Goal: Task Accomplishment & Management: Manage account settings

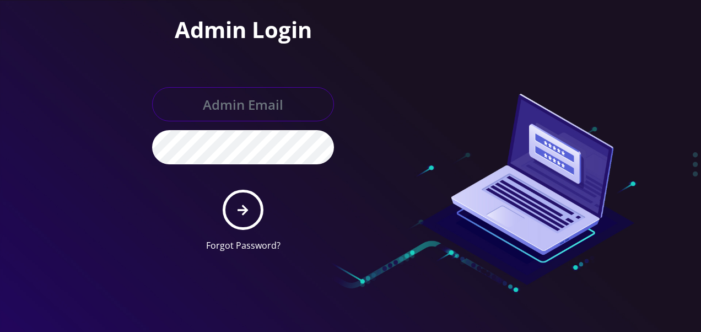
type input "[EMAIL_ADDRESS][DOMAIN_NAME]"
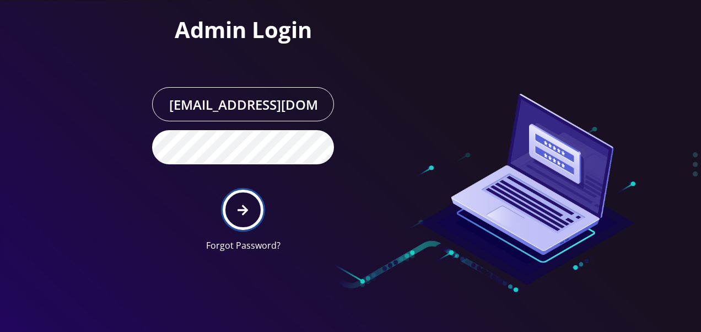
click at [240, 202] on button "submit" at bounding box center [243, 210] width 40 height 40
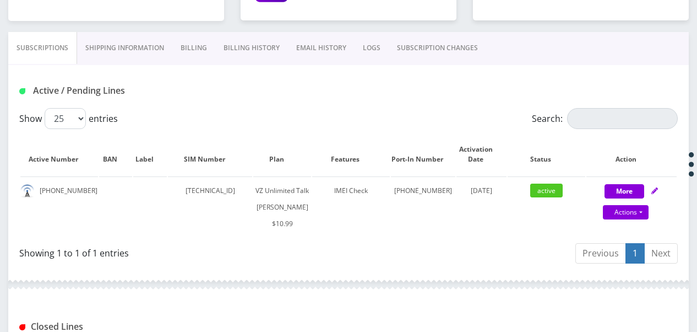
scroll to position [55, 0]
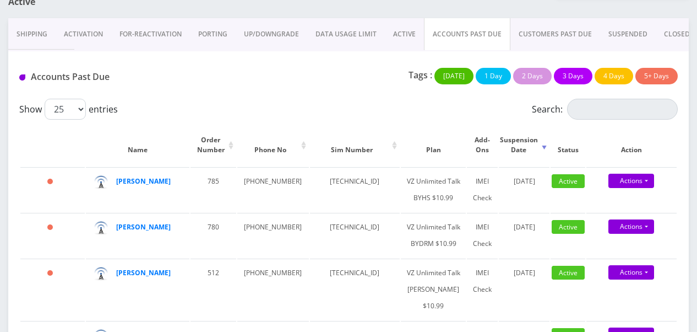
scroll to position [108, 0]
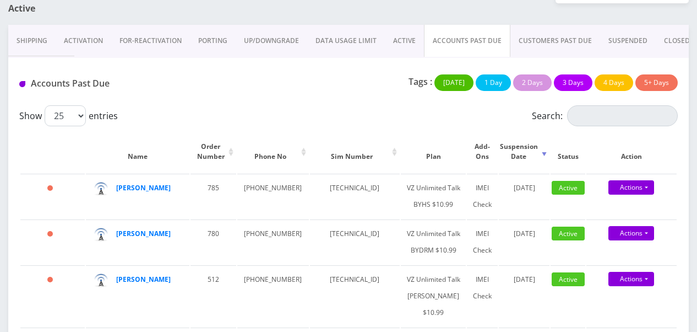
click at [393, 25] on link "ACTIVE" at bounding box center [404, 41] width 39 height 32
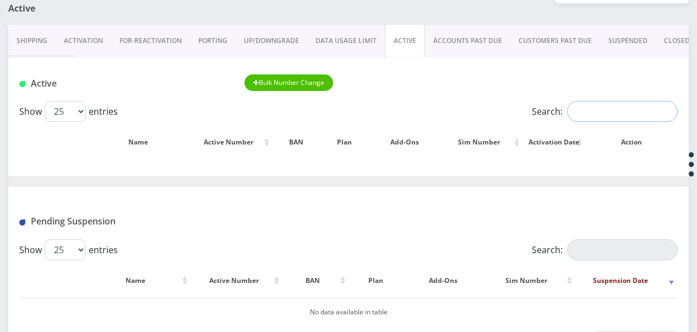
click at [578, 112] on input "Search:" at bounding box center [622, 111] width 111 height 21
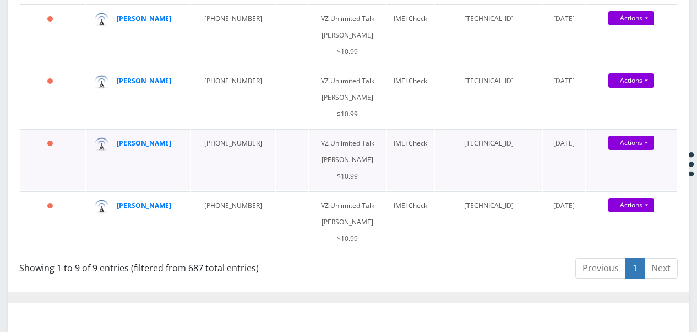
scroll to position [549, 0]
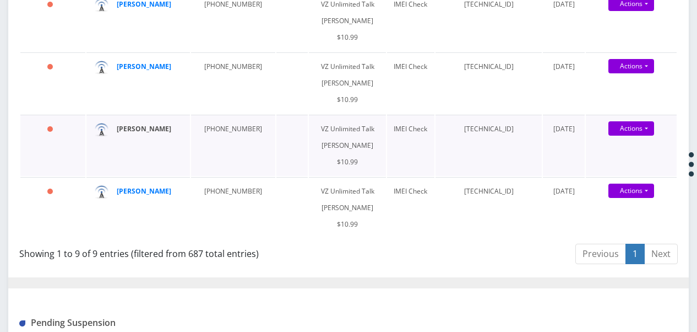
type input "shai"
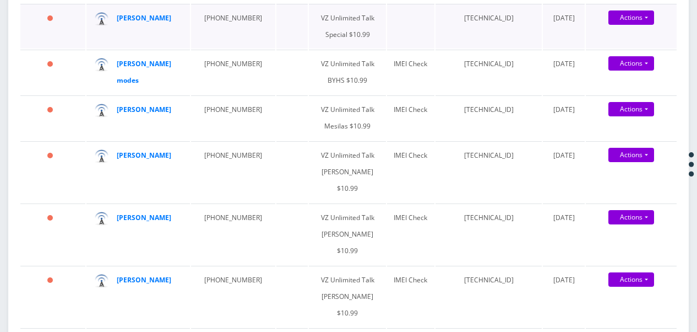
scroll to position [0, 0]
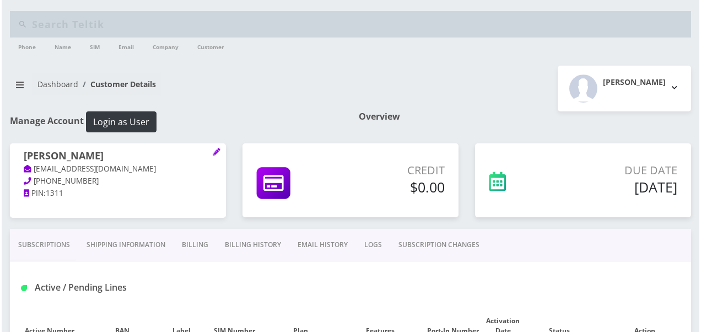
scroll to position [220, 0]
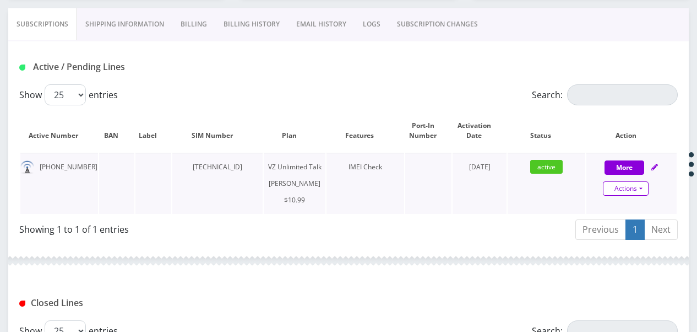
click at [647, 184] on link "Actions" at bounding box center [626, 188] width 46 height 14
select select "366"
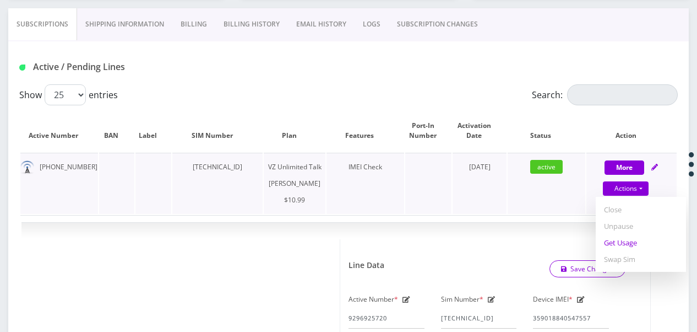
click at [630, 239] on link "Get Usage" at bounding box center [641, 242] width 90 height 17
select select "366"
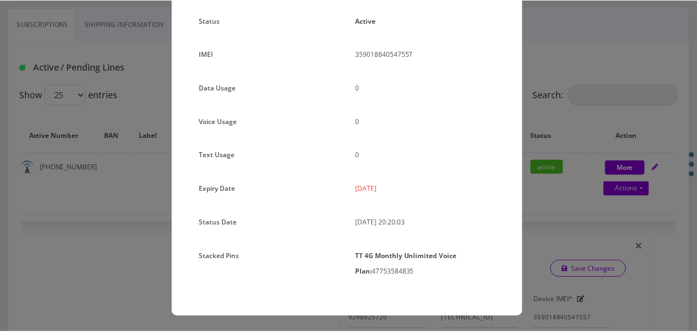
scroll to position [36, 0]
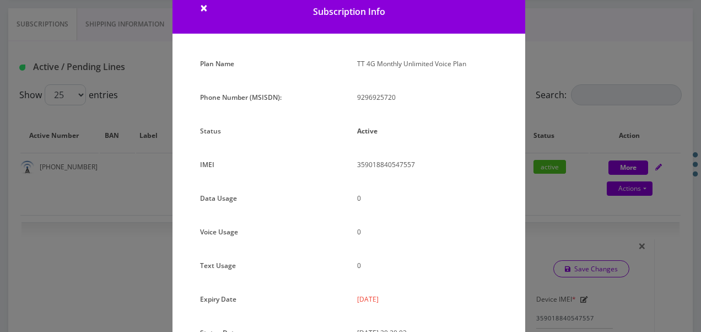
click at [561, 183] on div "× Subscription Info Plan Name TT 4G Monthly Unlimited Voice Plan Phone Number (…" at bounding box center [350, 166] width 701 height 332
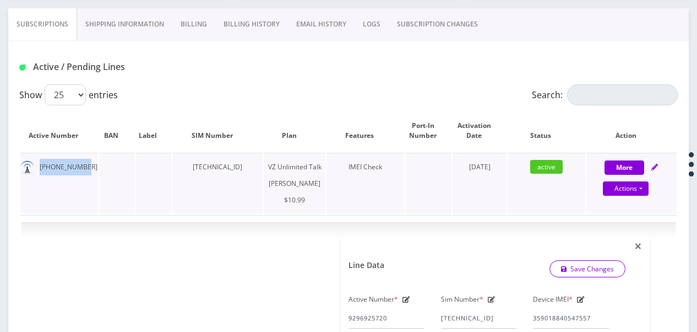
drag, startPoint x: 34, startPoint y: 167, endPoint x: 84, endPoint y: 160, distance: 50.6
click at [84, 160] on td "[PHONE_NUMBER]" at bounding box center [59, 183] width 78 height 61
drag, startPoint x: 84, startPoint y: 160, endPoint x: 64, endPoint y: 164, distance: 20.7
copy td "[PHONE_NUMBER]"
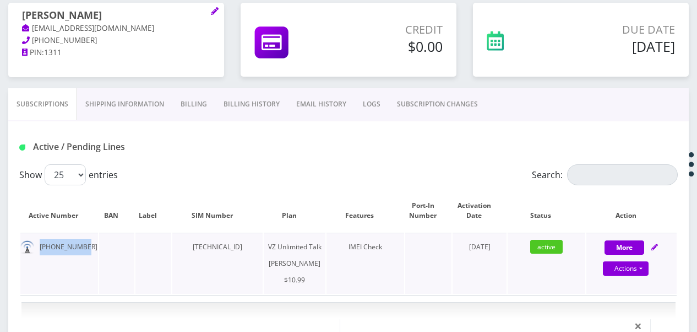
scroll to position [165, 0]
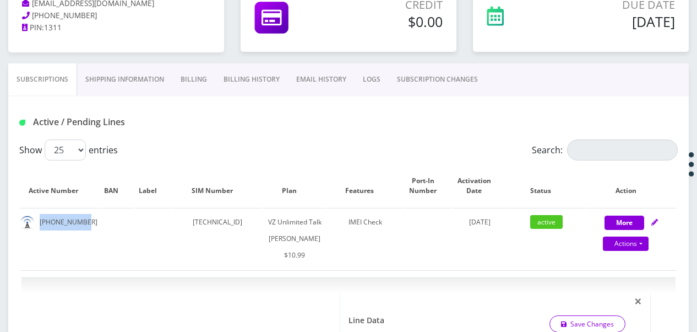
click at [167, 79] on link "Shipping Information" at bounding box center [124, 79] width 95 height 32
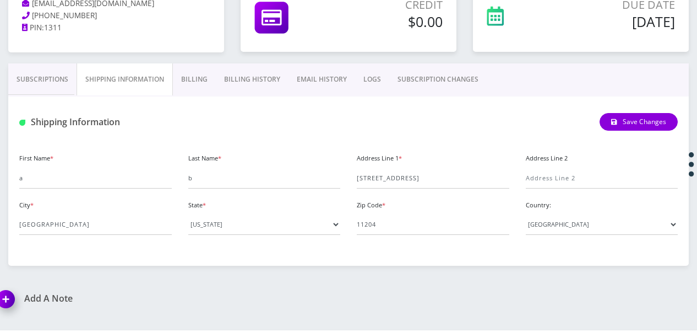
click at [198, 82] on link "Billing" at bounding box center [194, 79] width 43 height 32
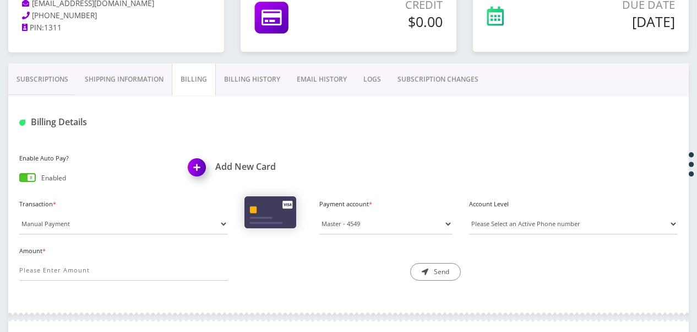
click at [258, 89] on link "Billing History" at bounding box center [252, 79] width 73 height 32
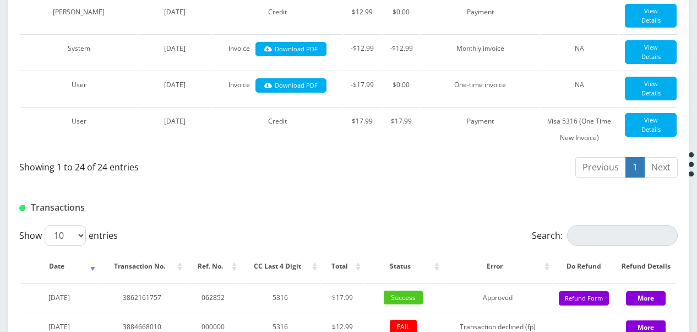
scroll to position [1377, 0]
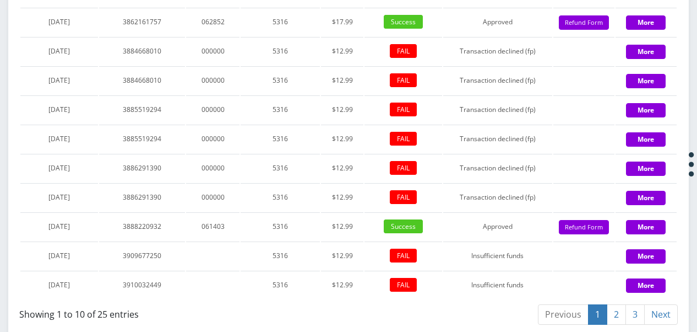
click at [642, 304] on link "3" at bounding box center [635, 314] width 19 height 20
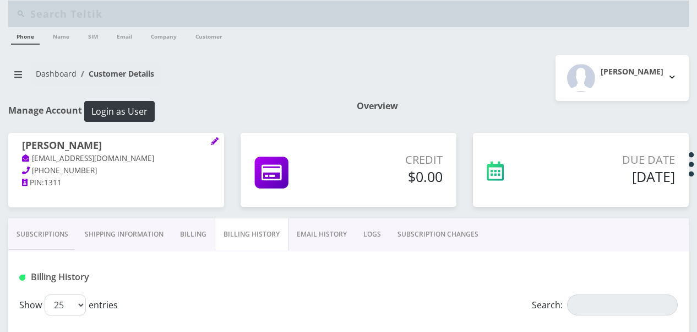
scroll to position [220, 0]
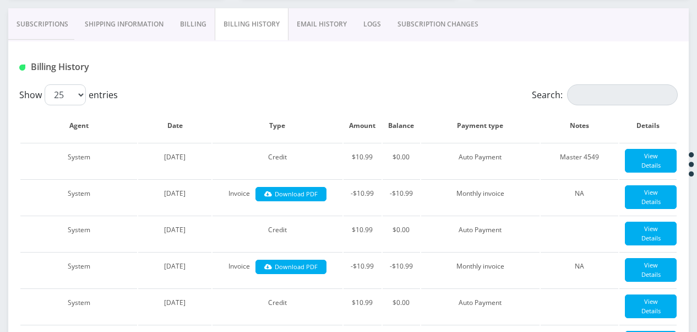
click at [61, 32] on link "Subscriptions" at bounding box center [42, 24] width 68 height 32
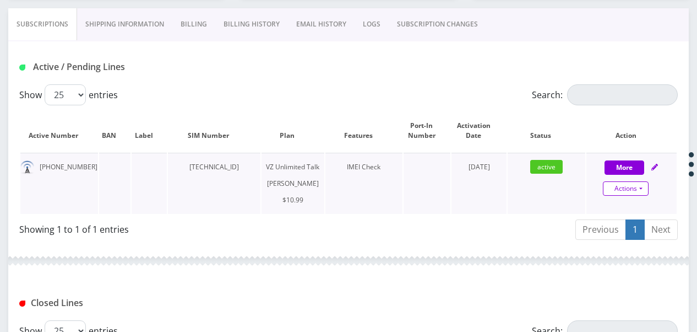
click at [648, 187] on link "Actions" at bounding box center [626, 188] width 46 height 14
select select "366"
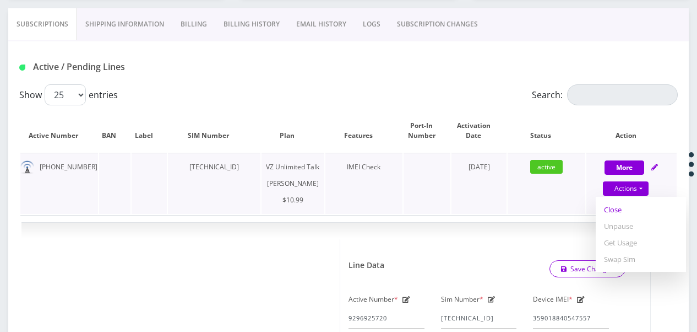
click at [620, 209] on link "Close" at bounding box center [641, 209] width 90 height 17
type input "[DATE]"
select select "366"
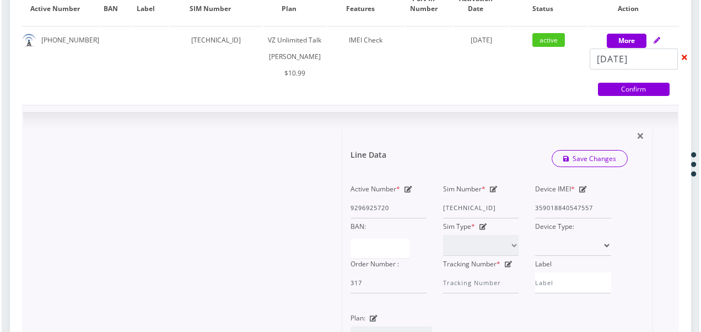
scroll to position [331, 0]
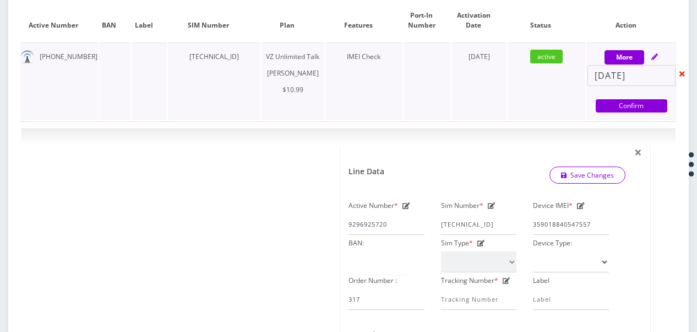
click at [685, 73] on icon at bounding box center [683, 74] width 6 height 8
select select "366"
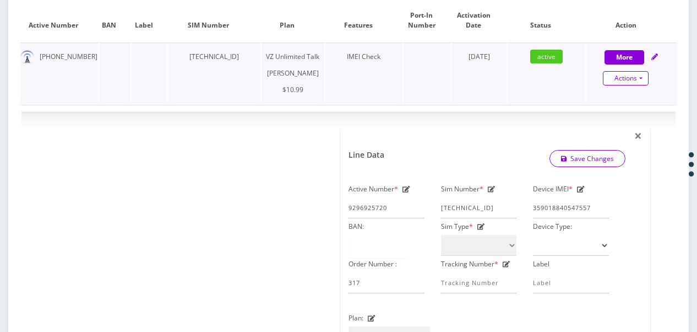
click at [647, 82] on link "Actions" at bounding box center [626, 78] width 46 height 14
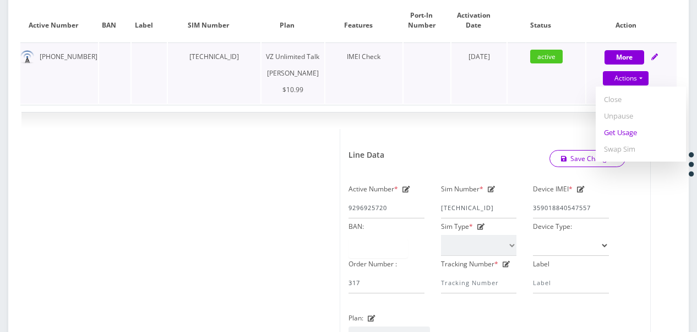
click at [639, 127] on link "Get Usage" at bounding box center [641, 132] width 90 height 17
select select "366"
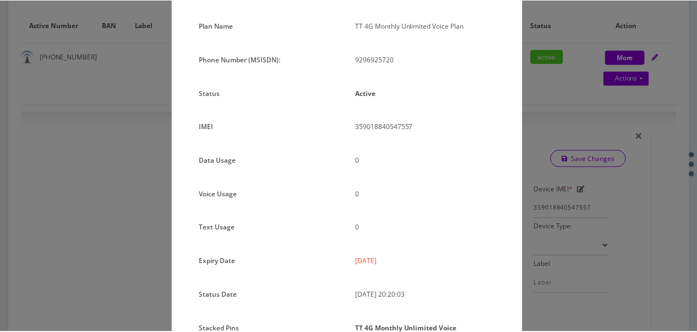
scroll to position [147, 0]
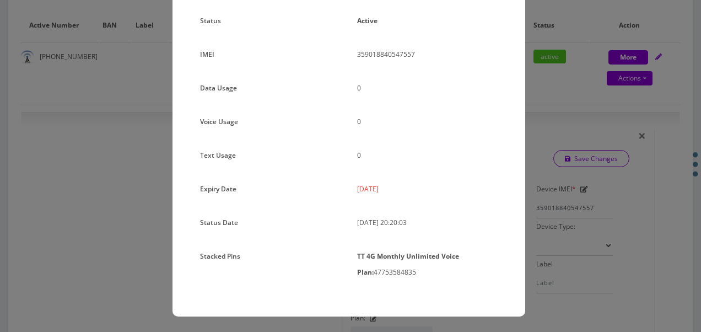
click at [601, 115] on div "× Subscription Info Plan Name TT 4G Monthly Unlimited Voice Plan Phone Number (…" at bounding box center [350, 166] width 701 height 332
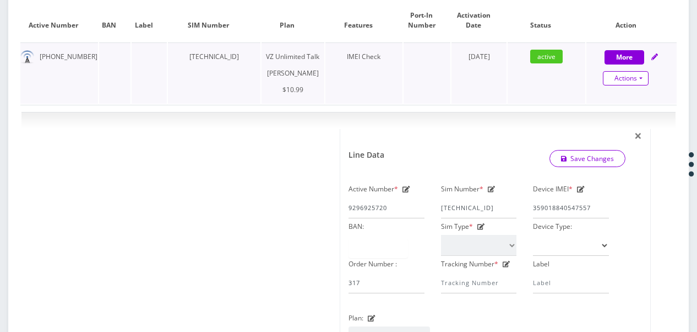
click at [647, 77] on link "Actions" at bounding box center [626, 78] width 46 height 14
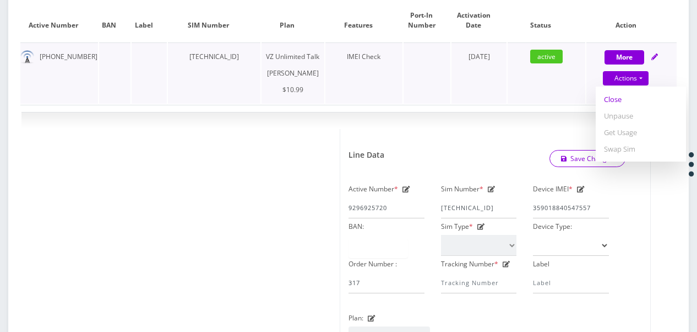
click at [619, 100] on link "Close" at bounding box center [641, 99] width 90 height 17
select select "366"
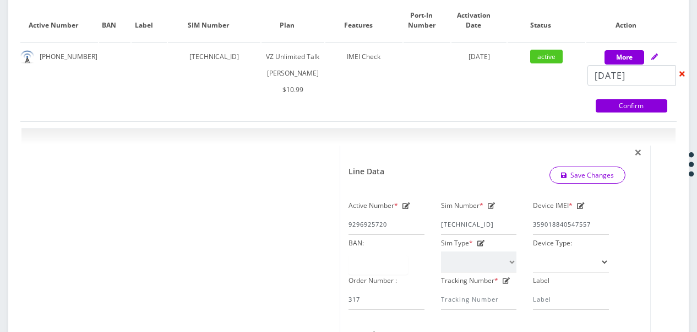
click at [620, 100] on link "Confirm" at bounding box center [632, 105] width 72 height 13
select select "366"
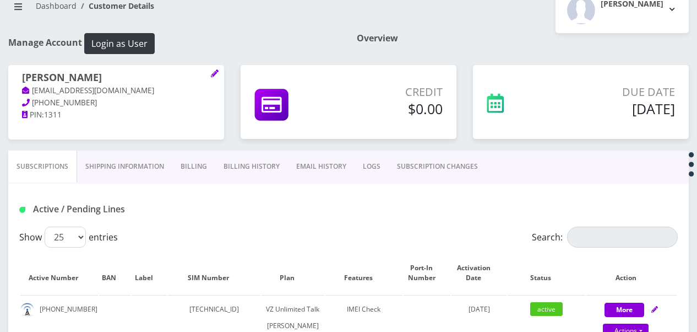
scroll to position [0, 0]
